Goal: Use online tool/utility: Utilize a website feature to perform a specific function

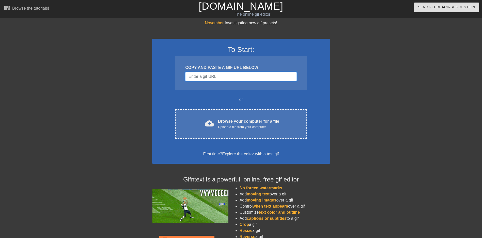
click at [220, 74] on input "Username" at bounding box center [240, 77] width 111 height 10
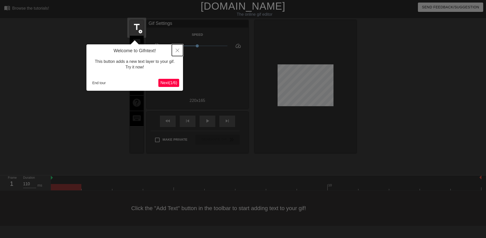
click at [179, 50] on button "Close" at bounding box center [177, 50] width 11 height 12
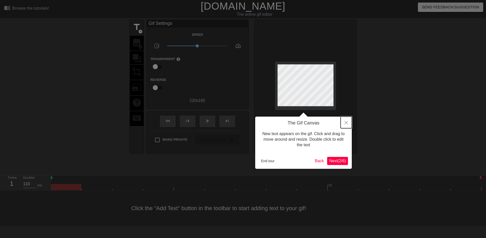
click at [345, 121] on icon "Close" at bounding box center [346, 123] width 4 height 4
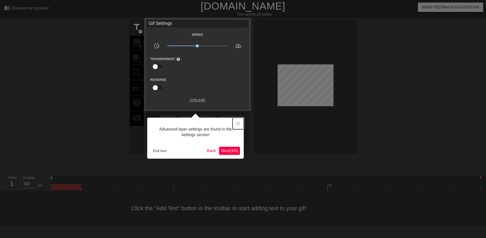
click at [237, 121] on button "Close" at bounding box center [237, 124] width 11 height 12
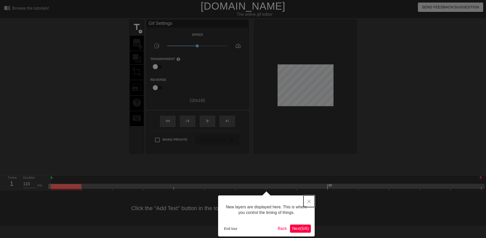
click at [308, 200] on icon "Close" at bounding box center [309, 202] width 4 height 4
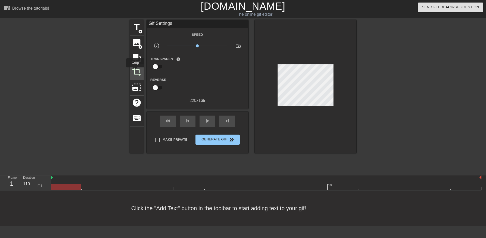
click at [135, 71] on span "crop" at bounding box center [137, 72] width 10 height 10
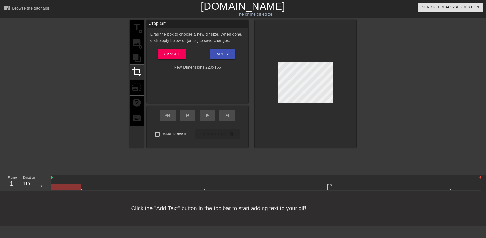
drag, startPoint x: 305, startPoint y: 95, endPoint x: 296, endPoint y: 77, distance: 20.3
click at [300, 106] on div at bounding box center [305, 84] width 102 height 128
drag, startPoint x: 282, startPoint y: 62, endPoint x: 283, endPoint y: 12, distance: 49.3
click at [283, 12] on div "menu_book Browse the tutorials! [DOMAIN_NAME] The online gif editor Send Feedba…" at bounding box center [243, 113] width 486 height 226
drag, startPoint x: 279, startPoint y: 63, endPoint x: 256, endPoint y: 15, distance: 52.6
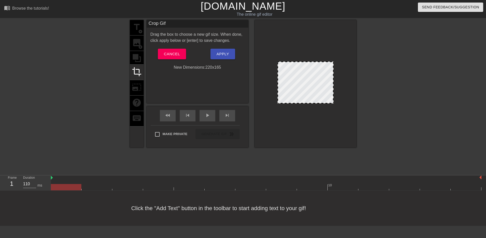
click at [256, 15] on div "menu_book Browse the tutorials! [DOMAIN_NAME] The online gif editor Send Feedba…" at bounding box center [243, 113] width 486 height 226
click at [224, 51] on span "Apply" at bounding box center [222, 54] width 12 height 7
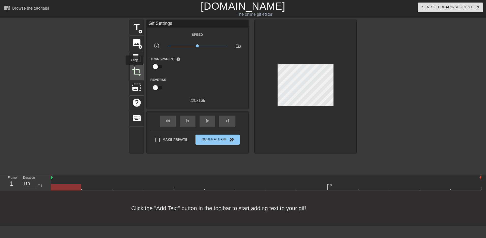
click at [134, 68] on span "crop" at bounding box center [137, 72] width 10 height 10
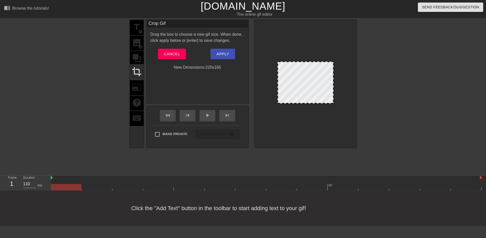
drag, startPoint x: 278, startPoint y: 62, endPoint x: 252, endPoint y: 9, distance: 58.8
click at [252, 9] on div "menu_book Browse the tutorials! [DOMAIN_NAME] The online gif editor Send Feedba…" at bounding box center [243, 113] width 486 height 226
click at [143, 56] on div "title add_circle image add_circle crop photo_size_select_large help keyboard" at bounding box center [137, 84] width 14 height 128
click at [177, 56] on span "Cancel" at bounding box center [172, 54] width 16 height 7
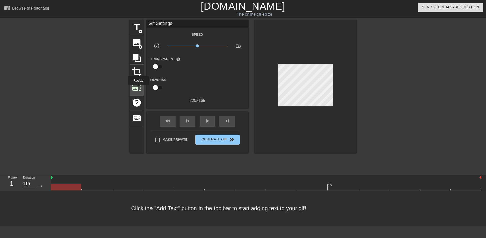
click at [138, 89] on span "photo_size_select_large" at bounding box center [137, 88] width 10 height 10
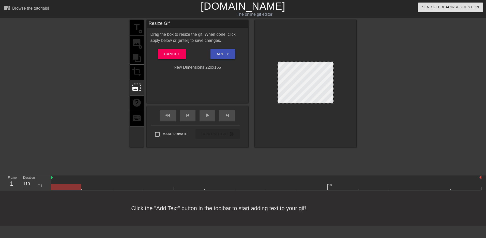
drag, startPoint x: 278, startPoint y: 62, endPoint x: 270, endPoint y: 57, distance: 9.5
click at [258, 43] on div at bounding box center [305, 84] width 102 height 128
drag, startPoint x: 282, startPoint y: 66, endPoint x: 128, endPoint y: 70, distance: 154.0
click at [308, 84] on div at bounding box center [305, 83] width 56 height 42
click at [138, 57] on div "title add_circle image add_circle crop photo_size_select_large help keyboard" at bounding box center [137, 84] width 14 height 128
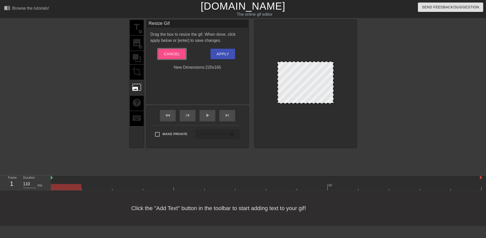
click at [179, 53] on span "Cancel" at bounding box center [172, 54] width 16 height 7
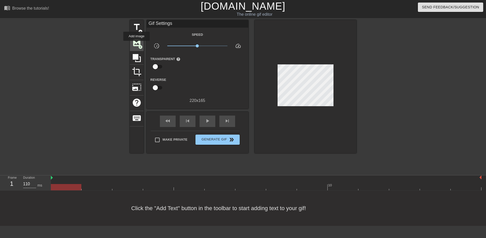
click at [136, 44] on span "image" at bounding box center [137, 43] width 10 height 10
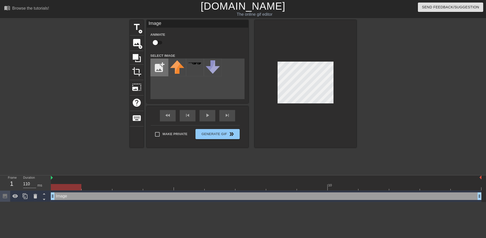
click at [156, 62] on input "file" at bounding box center [159, 67] width 17 height 17
drag, startPoint x: 215, startPoint y: 84, endPoint x: 183, endPoint y: 86, distance: 31.8
click at [183, 86] on div "add_photo_alternate" at bounding box center [197, 79] width 94 height 41
